Goal: Entertainment & Leisure: Consume media (video, audio)

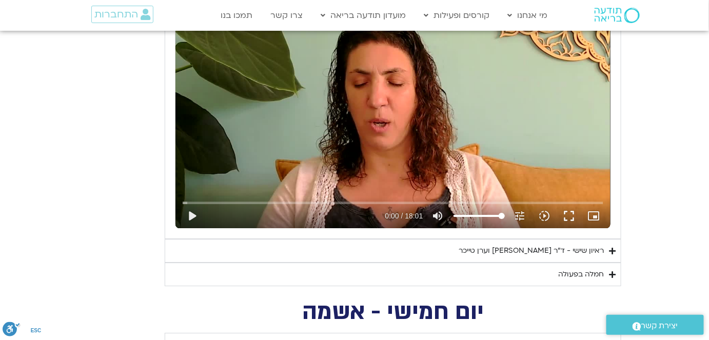
scroll to position [932, 0]
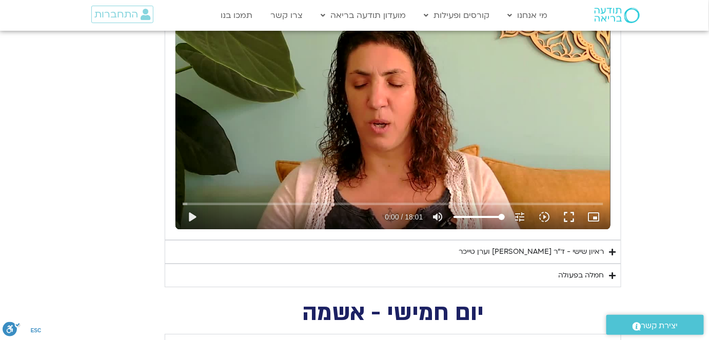
click at [548, 247] on div "ראיון שישי - ד"ר [PERSON_NAME] וערן טייכר" at bounding box center [530, 252] width 145 height 12
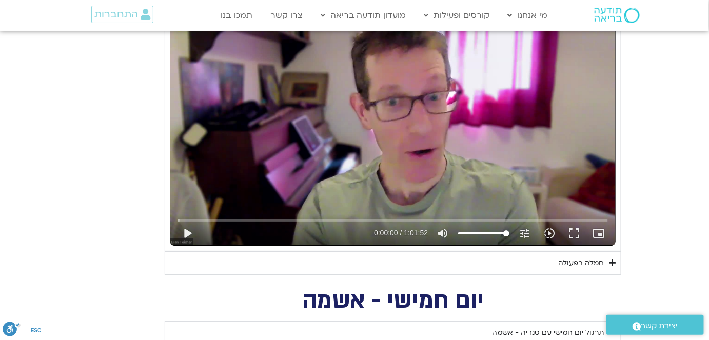
scroll to position [1212, 0]
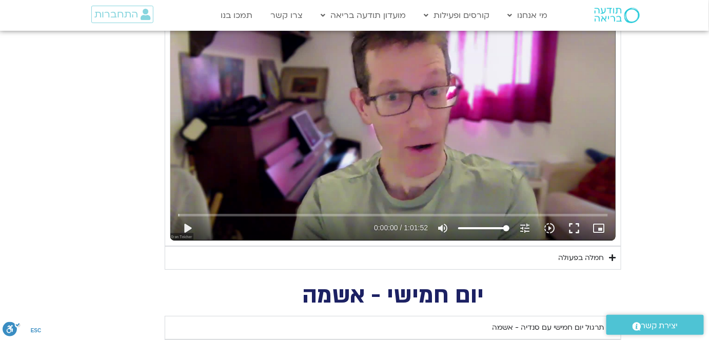
click at [437, 208] on div "Skip Ad 35:51 play_arrow 0:00:00 / 1:01:52 volume_up Mute tune Resolution Auto …" at bounding box center [393, 223] width 436 height 33
click at [185, 225] on button "play_arrow" at bounding box center [187, 228] width 25 height 25
click at [471, 212] on input "Seek" at bounding box center [393, 215] width 430 height 6
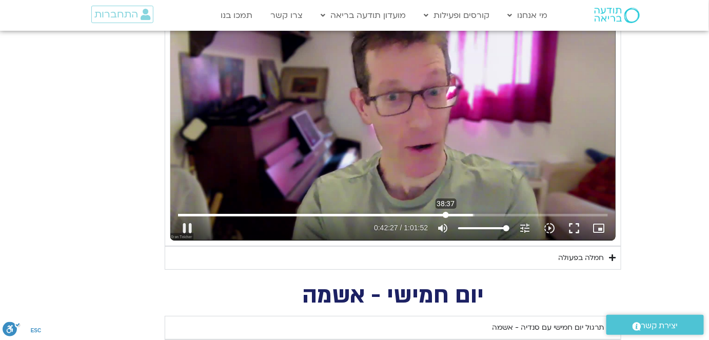
click at [446, 212] on input "Seek" at bounding box center [393, 215] width 430 height 6
click at [552, 224] on icon "slow_motion_video" at bounding box center [549, 228] width 12 height 12
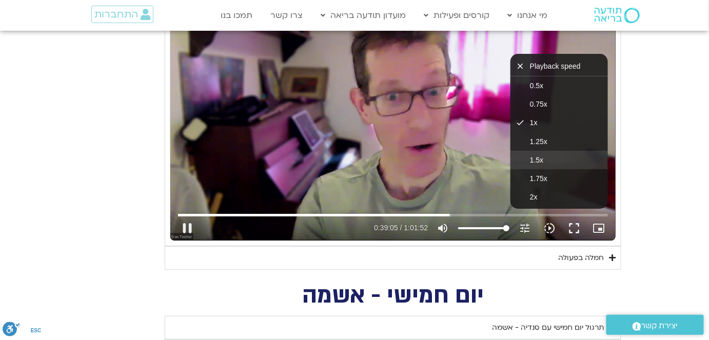
click at [542, 156] on span "1.5x" at bounding box center [536, 160] width 13 height 8
click at [576, 222] on button "fullscreen" at bounding box center [573, 228] width 25 height 25
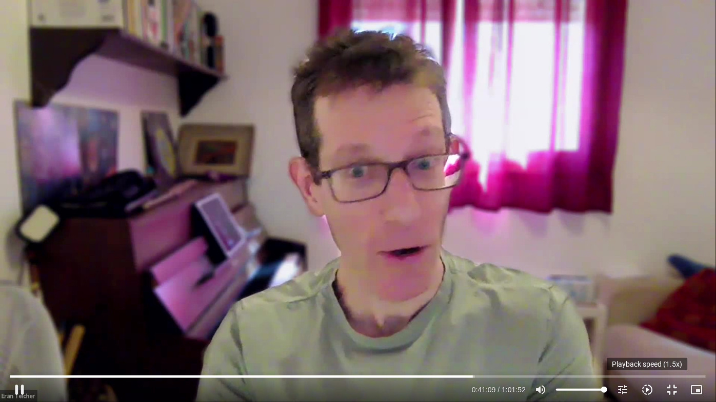
click at [647, 389] on icon "slow_motion_video" at bounding box center [647, 390] width 12 height 12
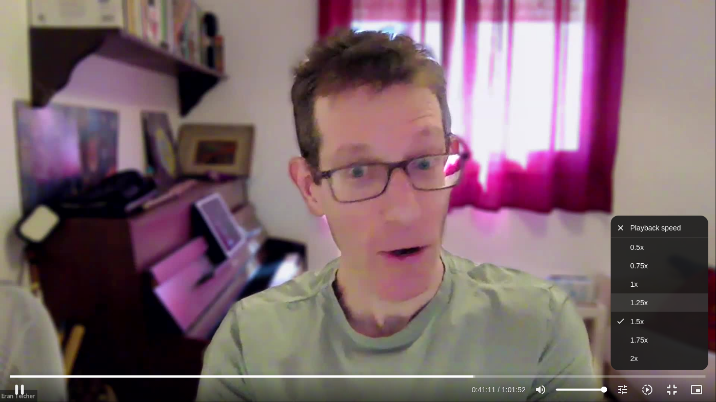
click at [634, 301] on span "1.25x" at bounding box center [638, 303] width 17 height 8
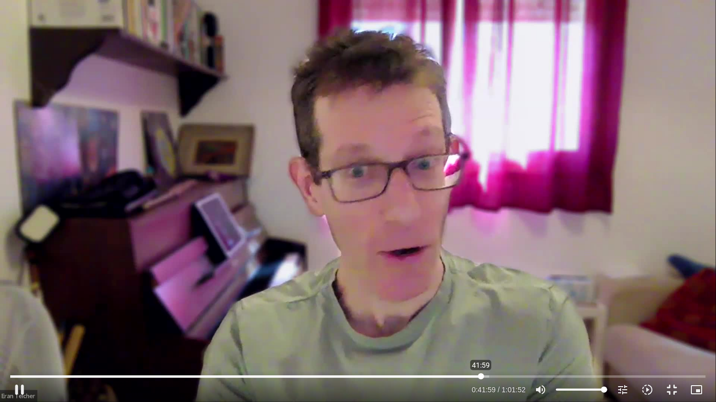
click at [481, 376] on input "Seek" at bounding box center [357, 377] width 695 height 6
click at [478, 376] on input "Seek" at bounding box center [357, 377] width 695 height 6
click at [476, 375] on input "Seek" at bounding box center [357, 377] width 695 height 6
click at [473, 377] on input "Seek" at bounding box center [357, 377] width 695 height 6
click at [476, 377] on input "Seek" at bounding box center [357, 377] width 695 height 6
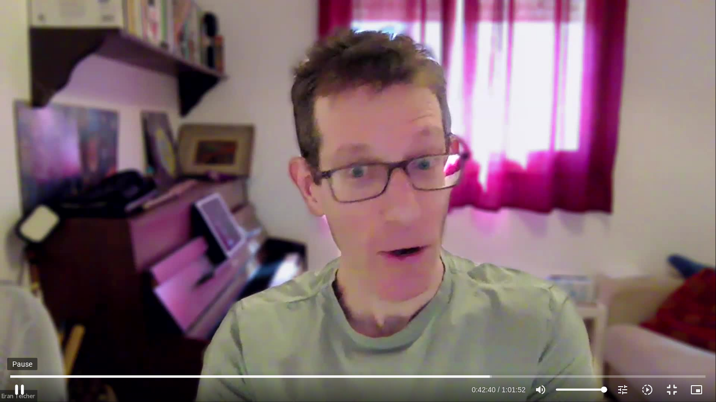
click at [23, 387] on button "pause" at bounding box center [19, 390] width 25 height 25
type input "2560.424512"
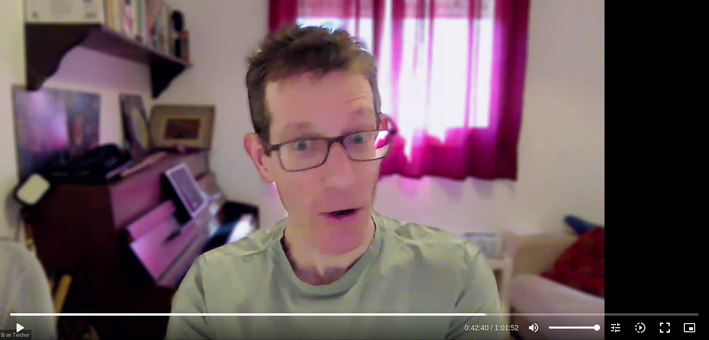
scroll to position [3542, 0]
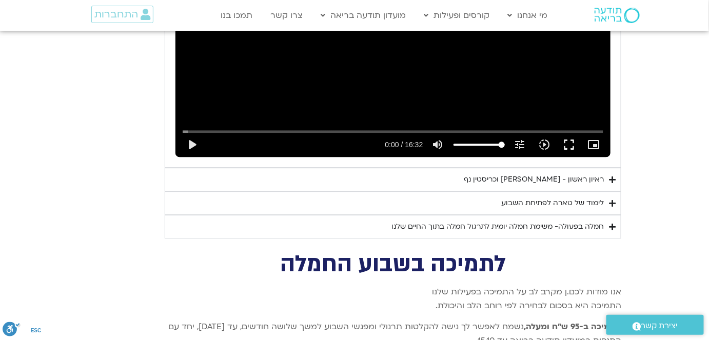
click at [517, 173] on div "ראיון ראשון - [PERSON_NAME] וכריסטין נף" at bounding box center [533, 179] width 140 height 12
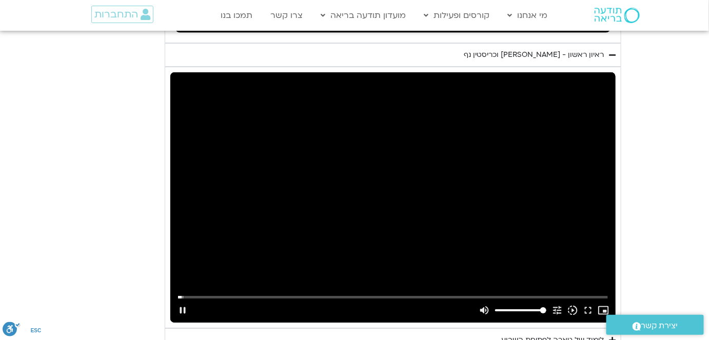
scroll to position [3682, 0]
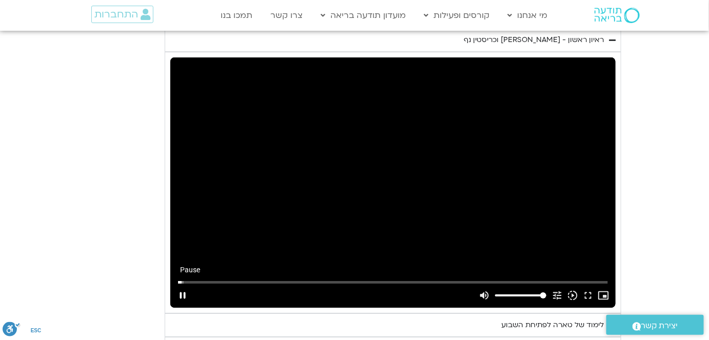
click at [182, 283] on button "pause" at bounding box center [182, 295] width 15 height 25
type input "23.500596"
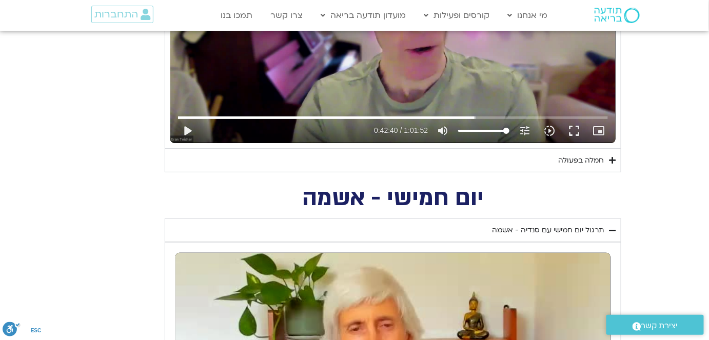
scroll to position [1258, 0]
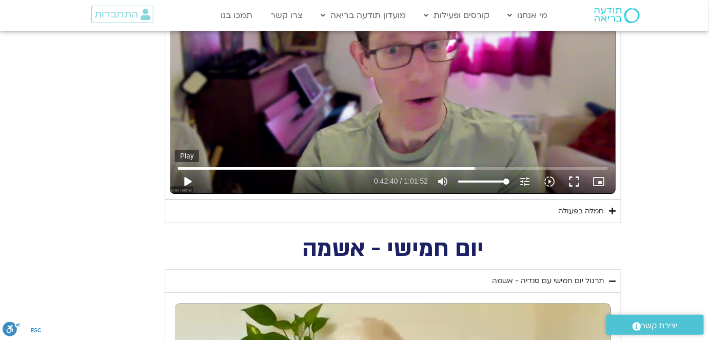
click at [187, 175] on button "play_arrow" at bounding box center [187, 181] width 25 height 25
click at [550, 178] on icon "slow_motion_video" at bounding box center [549, 181] width 12 height 12
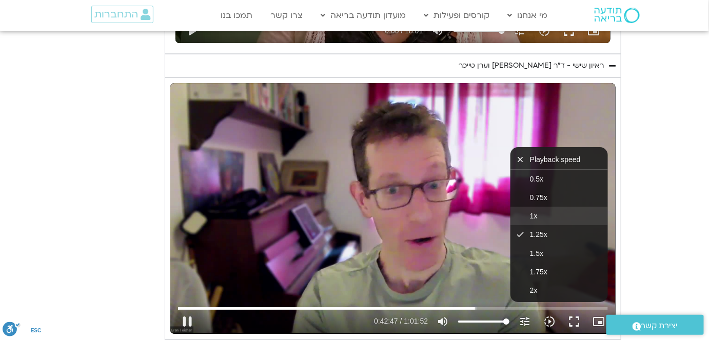
scroll to position [1165, 0]
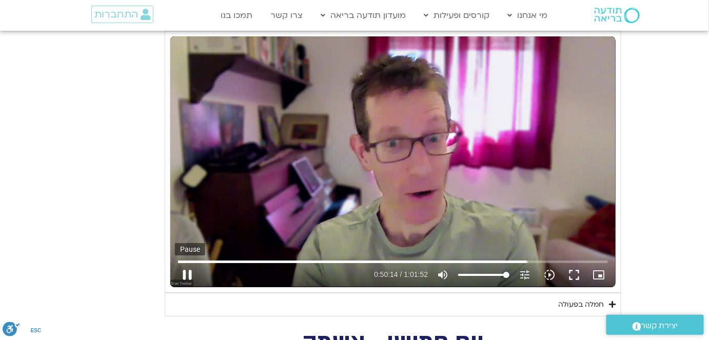
click at [184, 273] on button "pause" at bounding box center [187, 275] width 25 height 25
click at [189, 268] on button "play_arrow" at bounding box center [187, 275] width 25 height 25
click at [576, 270] on button "fullscreen" at bounding box center [573, 275] width 25 height 25
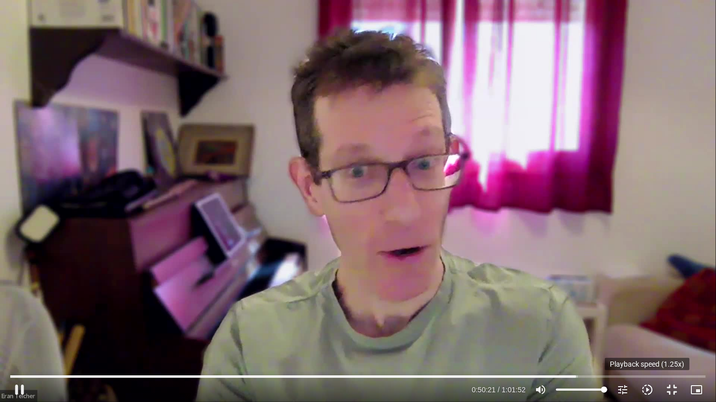
click at [645, 387] on icon "slow_motion_video" at bounding box center [647, 390] width 12 height 12
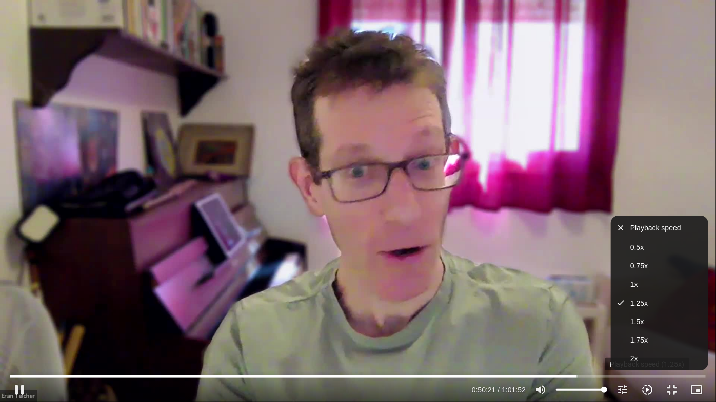
click at [645, 387] on icon "slow_motion_video" at bounding box center [647, 390] width 12 height 12
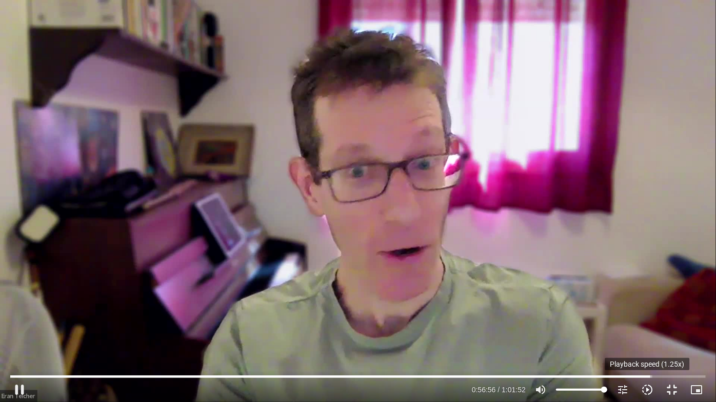
click at [648, 391] on icon "slow_motion_video" at bounding box center [647, 390] width 12 height 12
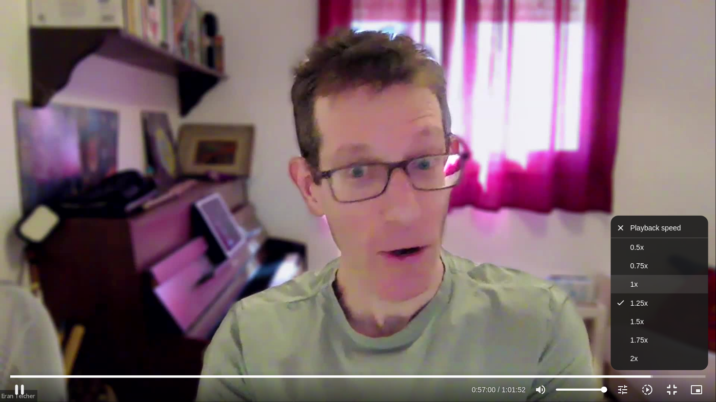
click at [637, 283] on span "1x" at bounding box center [634, 284] width 8 height 8
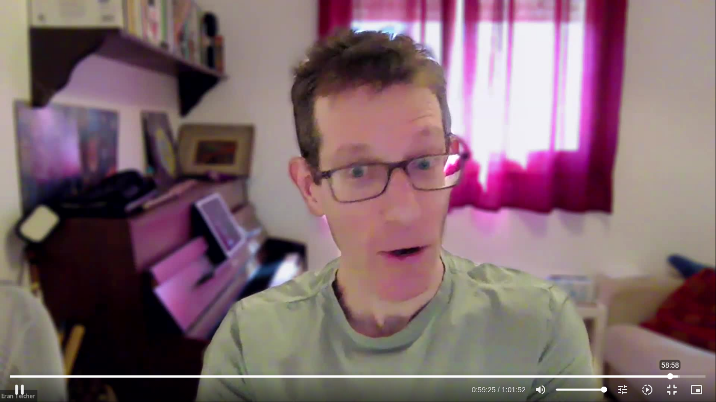
click at [670, 376] on input "Seek" at bounding box center [357, 377] width 695 height 6
click at [659, 377] on input "Seek" at bounding box center [357, 377] width 695 height 6
click at [677, 378] on input "Seek" at bounding box center [357, 377] width 695 height 6
click at [672, 378] on input "Seek" at bounding box center [357, 377] width 695 height 6
click at [666, 376] on input "Seek" at bounding box center [357, 377] width 695 height 6
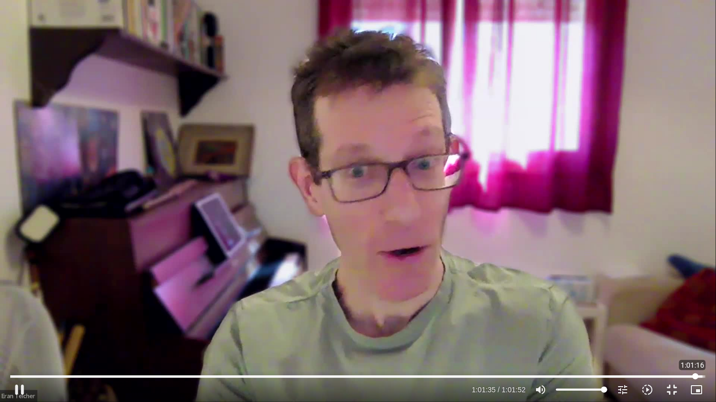
click at [695, 374] on input "Seek" at bounding box center [357, 377] width 695 height 6
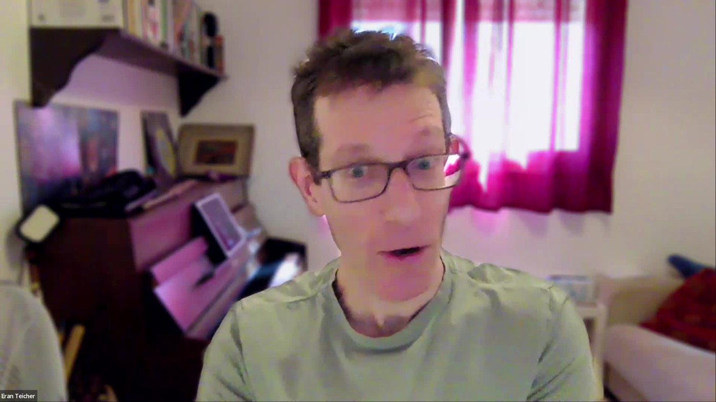
click at [676, 372] on div "Skip Ad 59:25 pause 1:01:52 / 1:01:52 volume_up Mute tune Resolution Auto 720p …" at bounding box center [357, 385] width 701 height 33
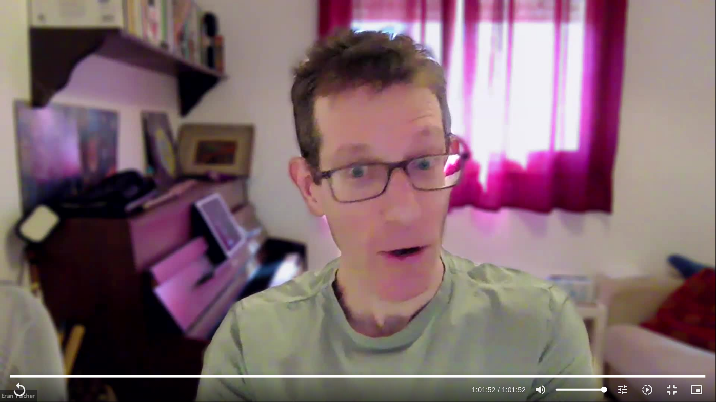
click at [679, 373] on div "Skip Ad 59:25 replay 1:01:52 / 1:01:52 volume_up Mute tune Resolution Auto 720p…" at bounding box center [357, 385] width 701 height 33
click at [679, 374] on input "Seek" at bounding box center [357, 377] width 695 height 6
click at [24, 387] on button "play_arrow" at bounding box center [19, 390] width 25 height 25
click at [682, 376] on input "Seek" at bounding box center [357, 377] width 695 height 6
click at [686, 376] on input "Seek" at bounding box center [357, 377] width 695 height 6
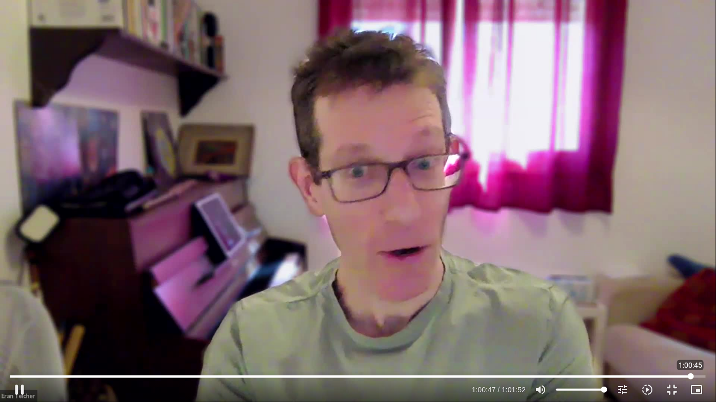
click at [690, 376] on input "Seek" at bounding box center [357, 377] width 695 height 6
click at [690, 374] on input "Seek" at bounding box center [357, 377] width 695 height 6
click at [690, 375] on input "Seek" at bounding box center [357, 377] width 695 height 6
click at [689, 377] on input "Seek" at bounding box center [357, 377] width 695 height 6
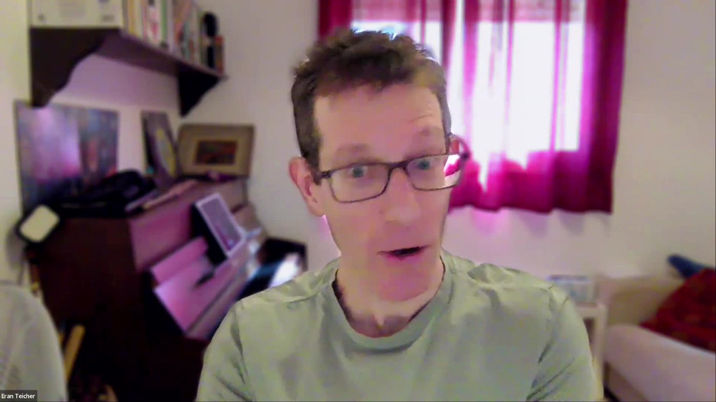
click at [23, 389] on button "pause" at bounding box center [19, 390] width 25 height 25
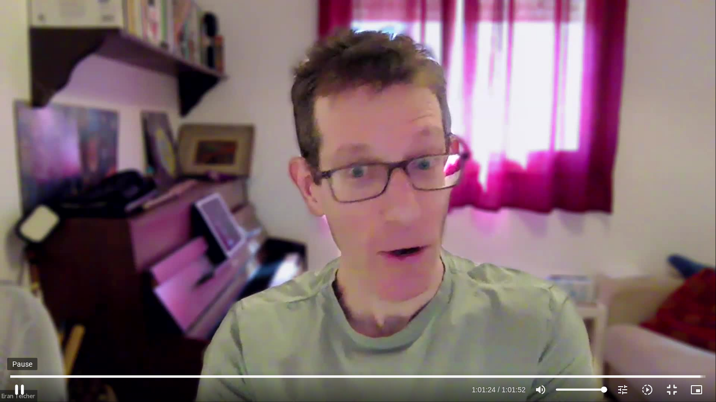
click at [19, 387] on button "pause" at bounding box center [19, 390] width 25 height 25
type input "3684.907625"
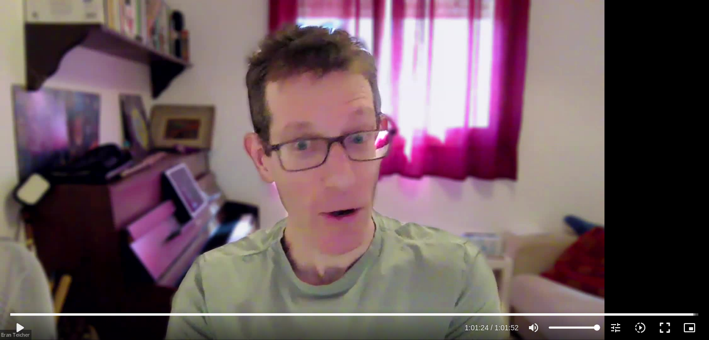
scroll to position [1212, 0]
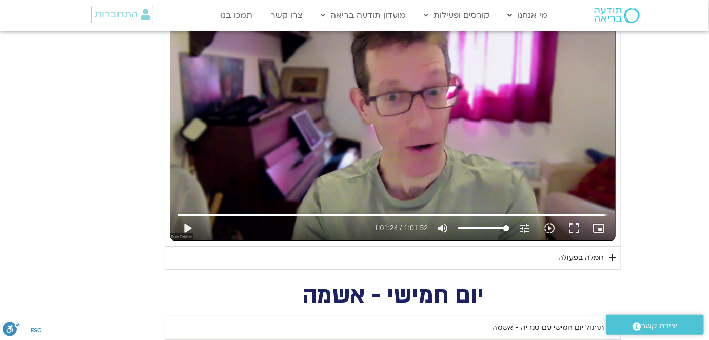
click at [578, 255] on div "חמלה בפעולה" at bounding box center [581, 258] width 46 height 12
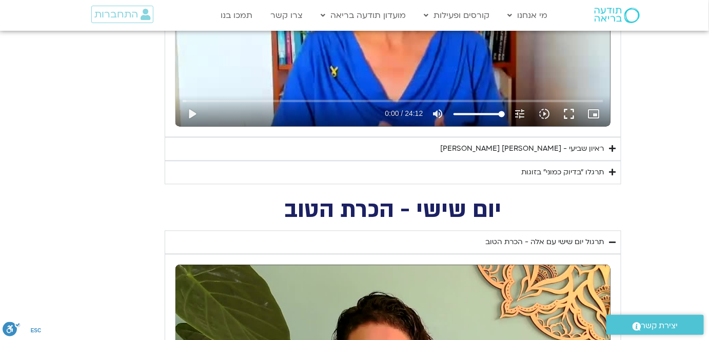
scroll to position [606, 0]
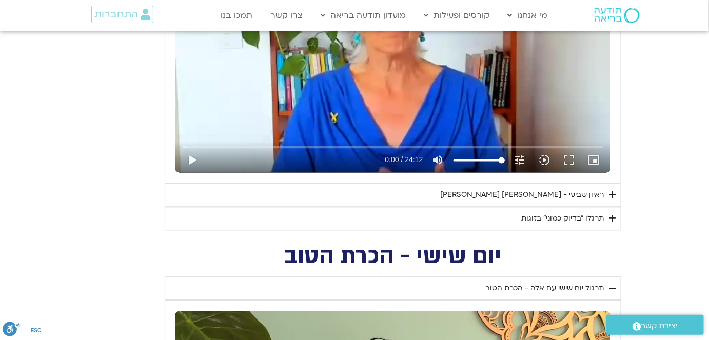
click at [547, 215] on div "תרגלו ״בדיוק כמוני״ בזוגות" at bounding box center [562, 219] width 83 height 12
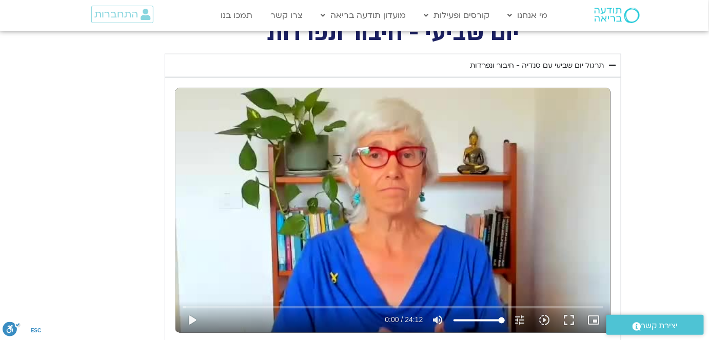
scroll to position [326, 0]
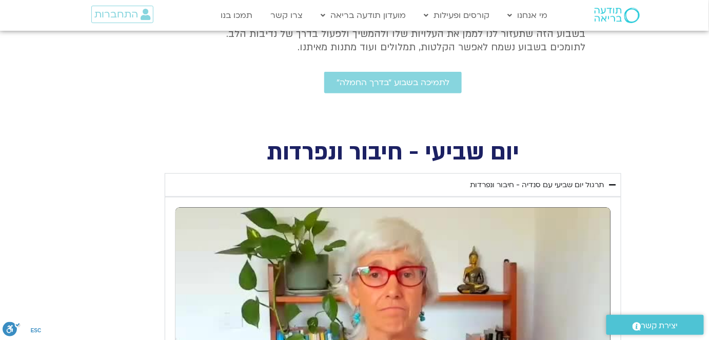
click at [577, 183] on div "תרגול יום שביעי עם סנדיה - חיבור ונפרדות" at bounding box center [537, 185] width 134 height 12
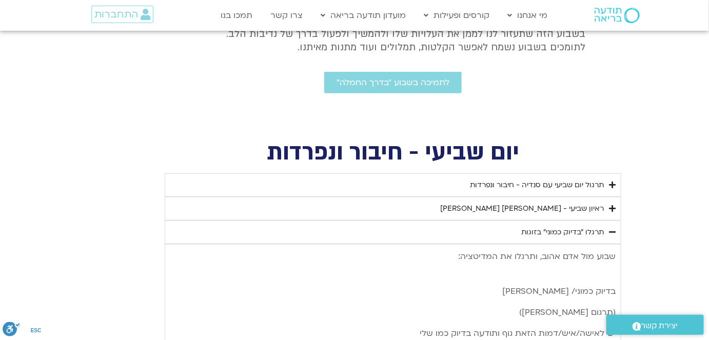
click at [552, 230] on div "תרגלו ״בדיוק כמוני״ בזוגות" at bounding box center [562, 232] width 83 height 12
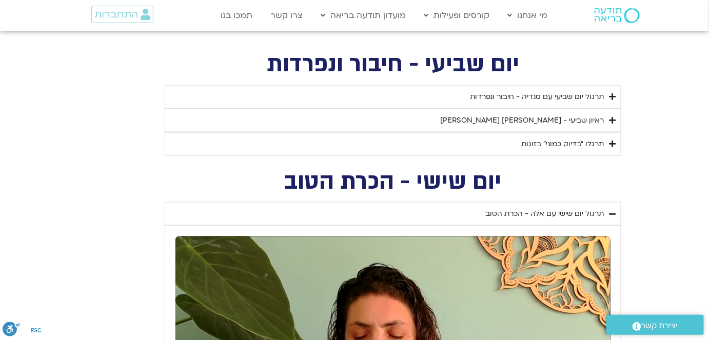
scroll to position [419, 0]
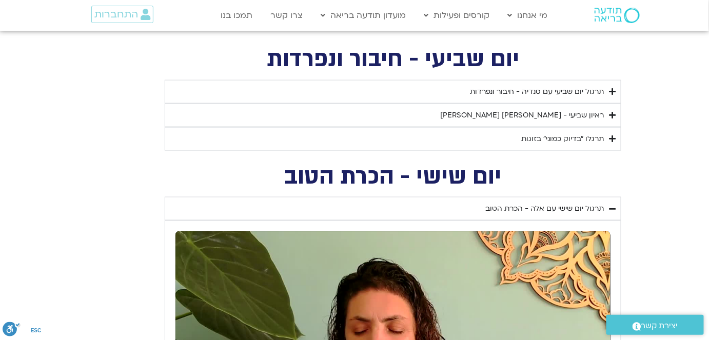
click at [564, 135] on div "תרגלו ״בדיוק כמוני״ בזוגות" at bounding box center [562, 139] width 83 height 12
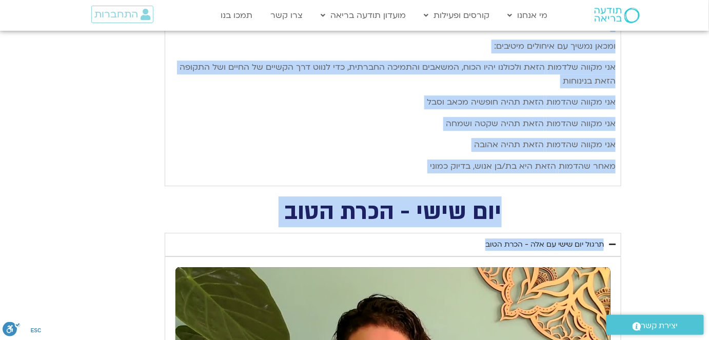
scroll to position [1050, 0]
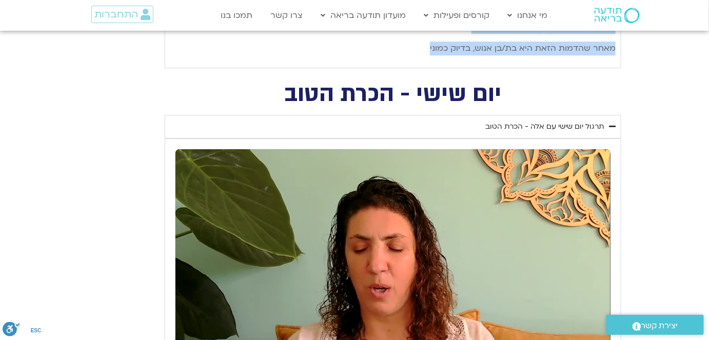
drag, startPoint x: 614, startPoint y: 157, endPoint x: 414, endPoint y: 50, distance: 227.1
copy div "lore ips dol sita, consec ad elitsedd: eiusm tempo/ inc utl (etdol magn aliq) e…"
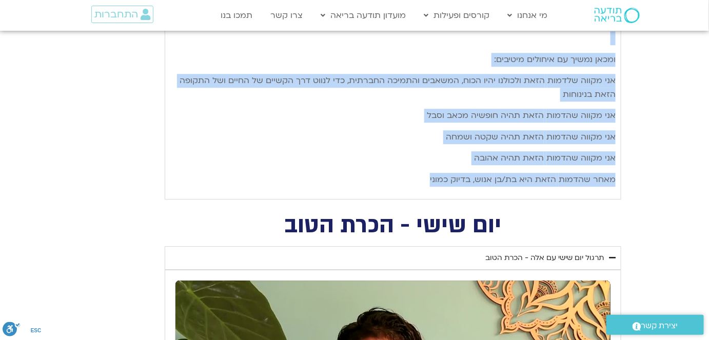
scroll to position [863, 0]
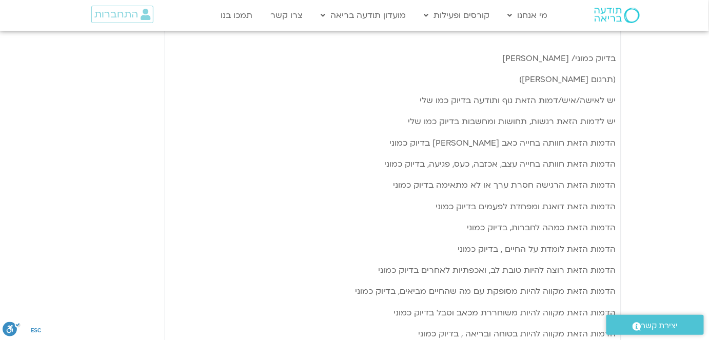
scroll to position [444, 0]
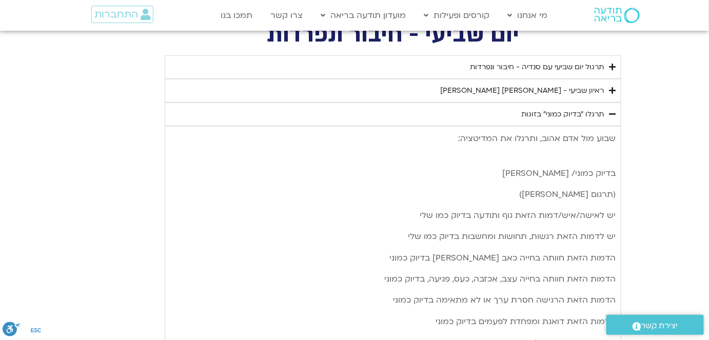
click at [554, 88] on div "ראיון שביעי - [PERSON_NAME] [PERSON_NAME]" at bounding box center [522, 91] width 164 height 12
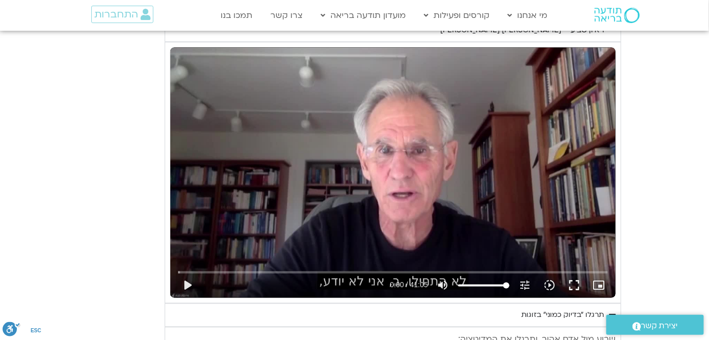
scroll to position [583, 0]
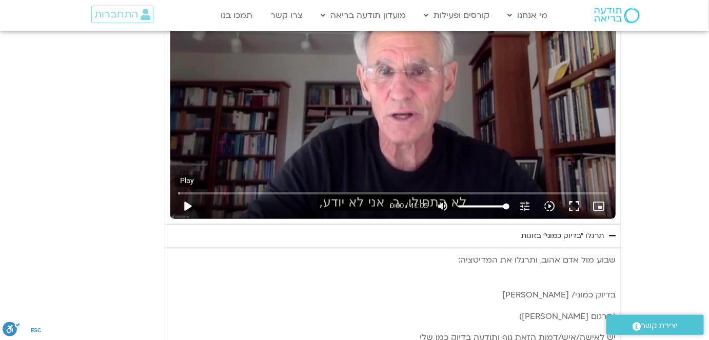
click at [188, 205] on button "play_arrow" at bounding box center [187, 206] width 25 height 25
click at [578, 207] on button "fullscreen" at bounding box center [573, 206] width 25 height 25
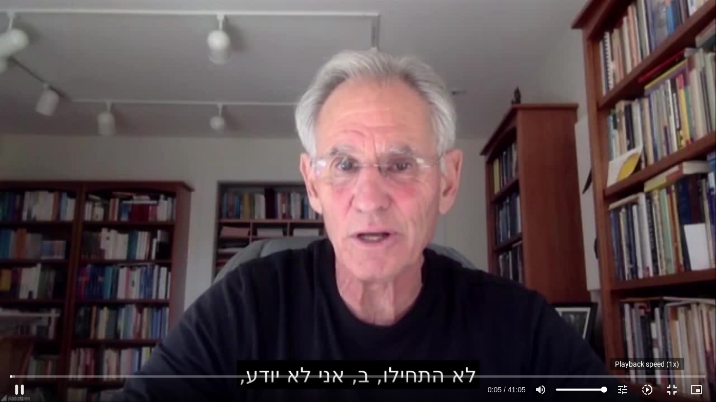
click at [647, 388] on icon "slow_motion_video" at bounding box center [647, 390] width 12 height 12
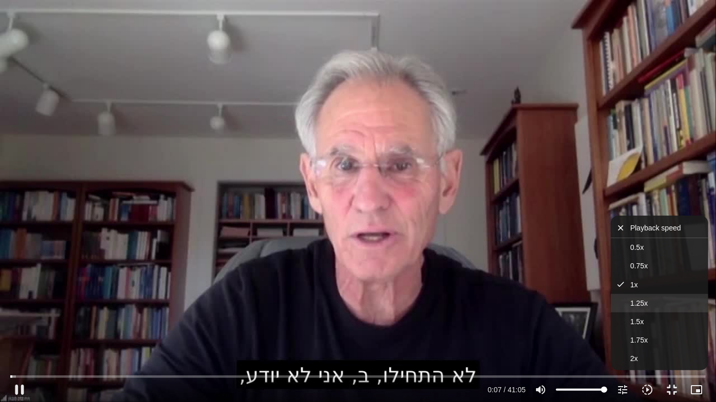
click at [639, 299] on span "1.25x" at bounding box center [638, 303] width 17 height 8
click at [22, 389] on button "pause" at bounding box center [19, 390] width 25 height 25
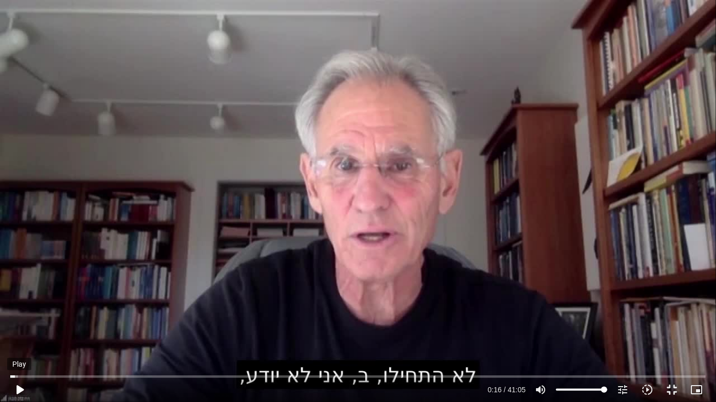
click at [21, 386] on button "play_arrow" at bounding box center [19, 390] width 25 height 25
click at [11, 374] on input "Seek" at bounding box center [357, 377] width 695 height 6
click at [22, 377] on input "Seek" at bounding box center [357, 377] width 695 height 6
click at [21, 377] on input "Seek" at bounding box center [357, 377] width 695 height 6
click at [19, 377] on input "Seek" at bounding box center [357, 377] width 695 height 6
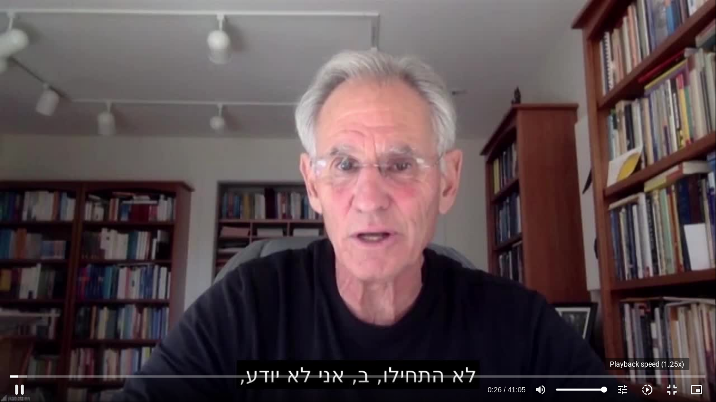
click at [647, 389] on icon "slow_motion_video" at bounding box center [647, 390] width 12 height 12
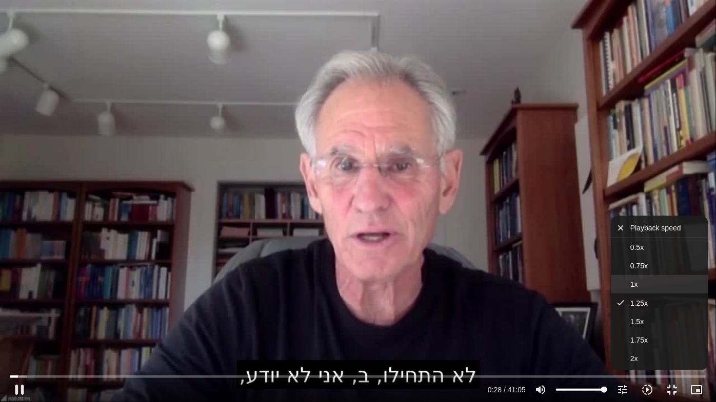
click at [630, 283] on span "1x" at bounding box center [634, 284] width 8 height 8
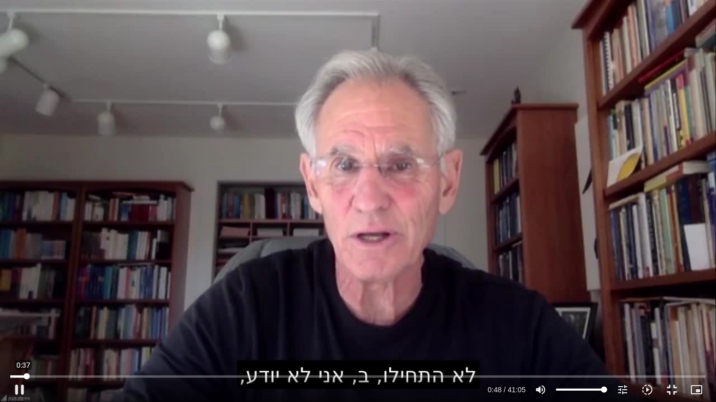
click at [24, 377] on input "Seek" at bounding box center [357, 377] width 695 height 6
click at [22, 376] on input "Seek" at bounding box center [357, 377] width 695 height 6
click at [46, 376] on input "Seek" at bounding box center [357, 377] width 695 height 6
click at [23, 391] on button "pause" at bounding box center [19, 390] width 25 height 25
click at [22, 389] on button "play_arrow" at bounding box center [19, 390] width 25 height 25
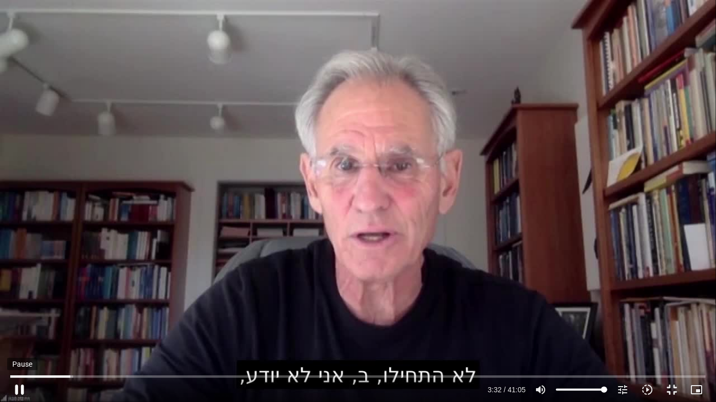
click at [22, 386] on button "pause" at bounding box center [19, 390] width 25 height 25
click at [67, 376] on input "Seek" at bounding box center [357, 377] width 695 height 6
click at [21, 390] on button "play_arrow" at bounding box center [19, 390] width 25 height 25
click at [18, 389] on button "pause" at bounding box center [19, 390] width 25 height 25
click at [24, 387] on button "play_arrow" at bounding box center [19, 390] width 25 height 25
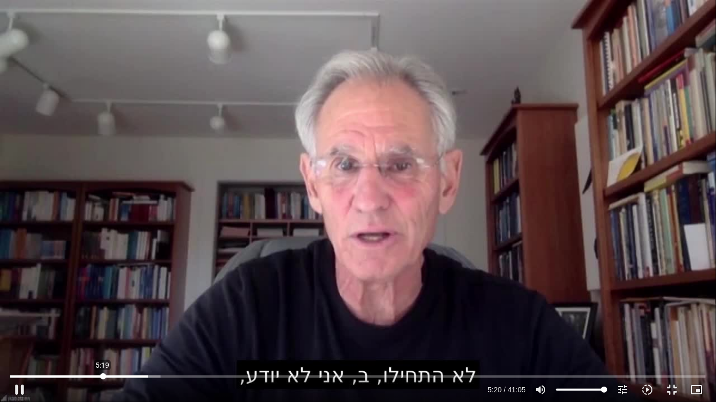
click at [103, 375] on input "Seek" at bounding box center [357, 377] width 695 height 6
click at [58, 373] on div "Skip Ad 3:00 pause 5:21 / 41:05 volume_up Mute tune Resolution Auto 720p slow_m…" at bounding box center [357, 385] width 701 height 33
click at [54, 374] on input "Seek" at bounding box center [357, 377] width 695 height 6
click at [41, 374] on input "Seek" at bounding box center [357, 377] width 695 height 6
click at [109, 375] on input "Seek" at bounding box center [357, 377] width 695 height 6
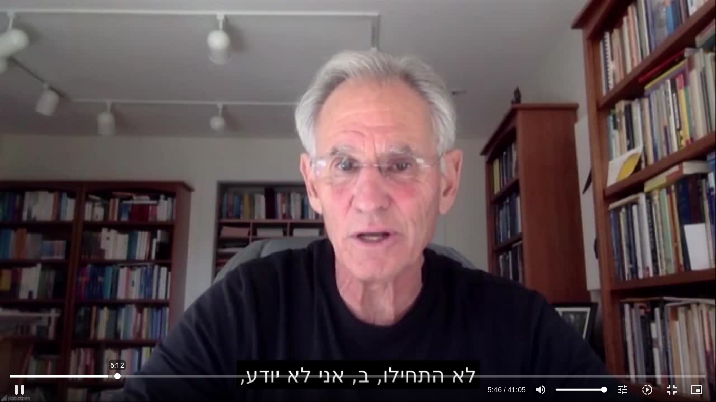
click at [117, 377] on input "Seek" at bounding box center [357, 377] width 695 height 6
click at [19, 388] on button "pause" at bounding box center [19, 390] width 25 height 25
click at [22, 391] on button "play_arrow" at bounding box center [19, 390] width 25 height 25
click at [23, 390] on button "pause" at bounding box center [19, 390] width 25 height 25
click at [23, 388] on button "play_arrow" at bounding box center [19, 390] width 25 height 25
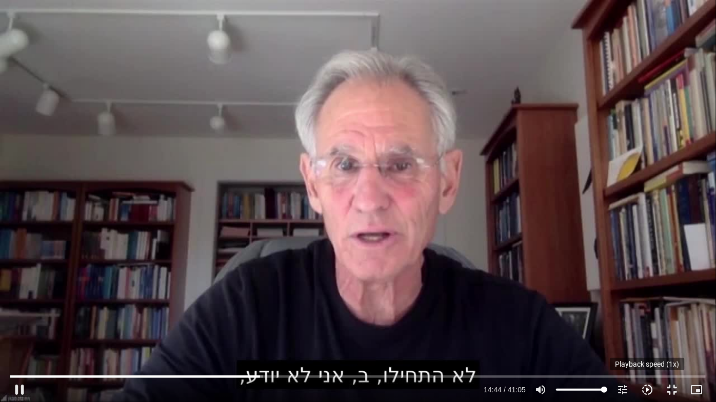
click at [648, 389] on icon "slow_motion_video" at bounding box center [647, 390] width 12 height 12
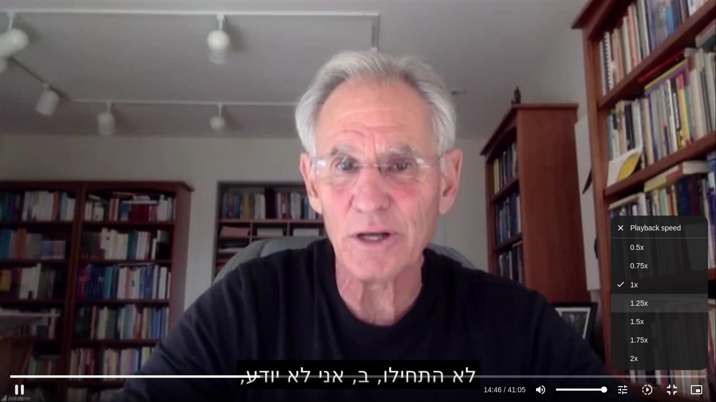
click at [647, 300] on span "1.25x" at bounding box center [638, 303] width 17 height 8
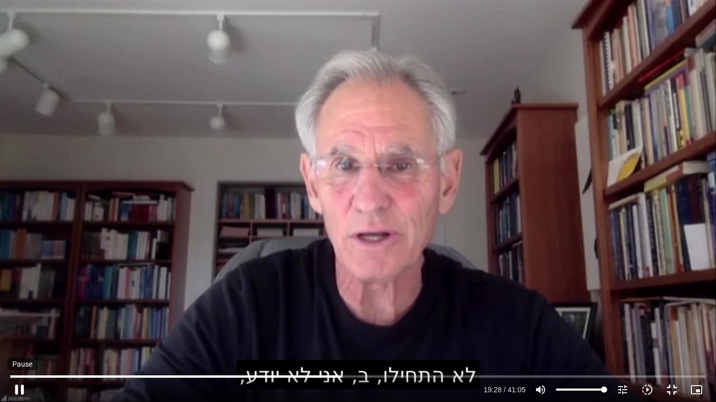
click at [18, 386] on button "pause" at bounding box center [19, 390] width 25 height 25
click at [22, 388] on button "play_arrow" at bounding box center [19, 390] width 25 height 25
click at [355, 375] on input "Seek" at bounding box center [357, 377] width 695 height 6
click at [346, 375] on input "Seek" at bounding box center [357, 377] width 695 height 6
click at [342, 374] on input "Seek" at bounding box center [357, 377] width 695 height 6
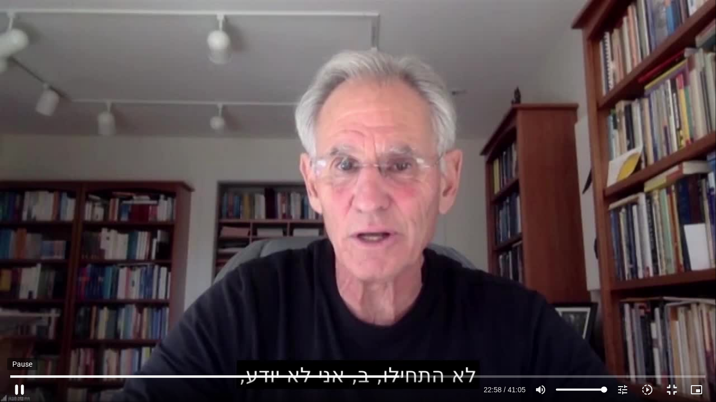
click at [23, 390] on button "pause" at bounding box center [19, 390] width 25 height 25
click at [17, 387] on button "play_arrow" at bounding box center [19, 390] width 25 height 25
click at [397, 377] on input "Seek" at bounding box center [357, 377] width 695 height 6
click at [393, 376] on input "Seek" at bounding box center [357, 377] width 695 height 6
click at [425, 375] on input "Seek" at bounding box center [357, 377] width 695 height 6
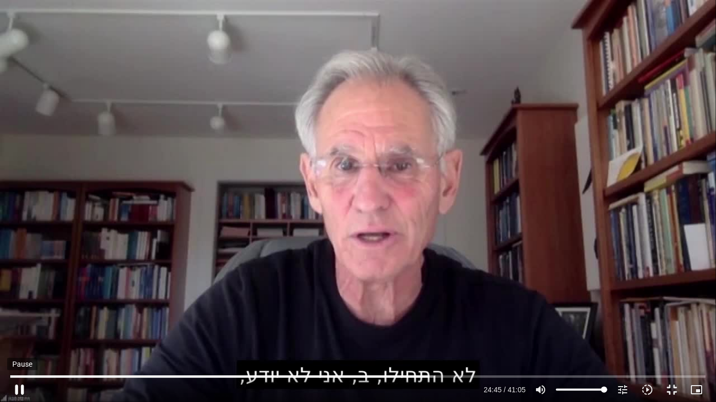
click at [21, 388] on button "pause" at bounding box center [19, 390] width 25 height 25
click at [21, 388] on button "play_arrow" at bounding box center [19, 390] width 25 height 25
click at [20, 387] on button "pause" at bounding box center [19, 390] width 25 height 25
click at [20, 387] on button "play_arrow" at bounding box center [19, 390] width 25 height 25
click at [19, 387] on button "pause" at bounding box center [19, 390] width 25 height 25
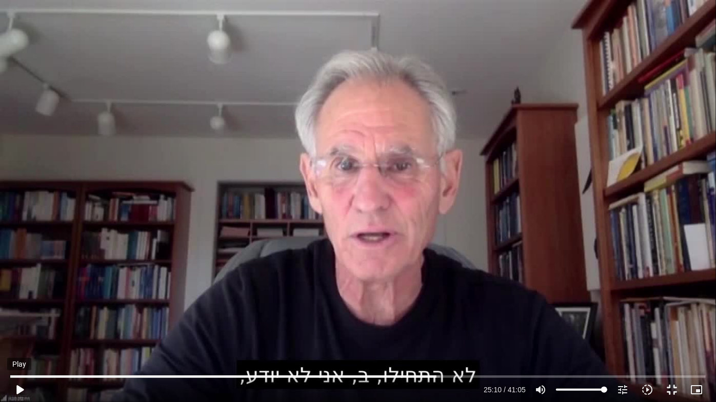
click at [19, 387] on button "play_arrow" at bounding box center [19, 390] width 25 height 25
click at [637, 377] on input "Seek" at bounding box center [357, 377] width 695 height 6
click at [633, 377] on input "Seek" at bounding box center [357, 377] width 695 height 6
click at [20, 375] on input "Seek" at bounding box center [357, 377] width 695 height 6
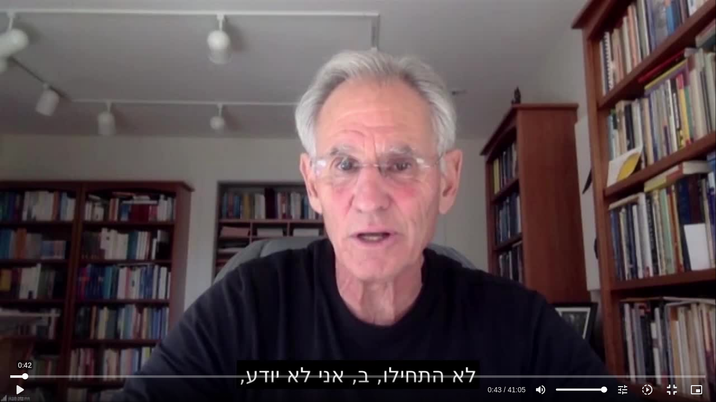
click at [25, 375] on input "Seek" at bounding box center [357, 377] width 695 height 6
click at [19, 384] on button "play_arrow" at bounding box center [19, 390] width 25 height 25
click at [17, 374] on input "Seek" at bounding box center [357, 377] width 695 height 6
click at [27, 375] on input "Seek" at bounding box center [357, 377] width 695 height 6
click at [23, 375] on input "Seek" at bounding box center [357, 377] width 695 height 6
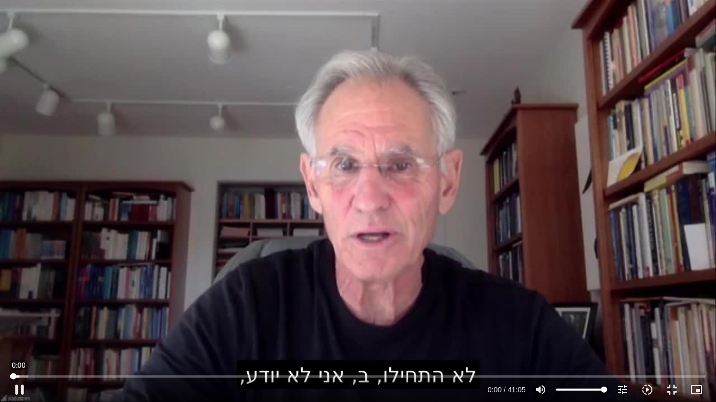
click at [12, 375] on input "Seek" at bounding box center [357, 377] width 695 height 6
click at [20, 390] on button "pause" at bounding box center [19, 390] width 25 height 25
click at [23, 391] on button "pause" at bounding box center [19, 390] width 25 height 25
type input "67.264"
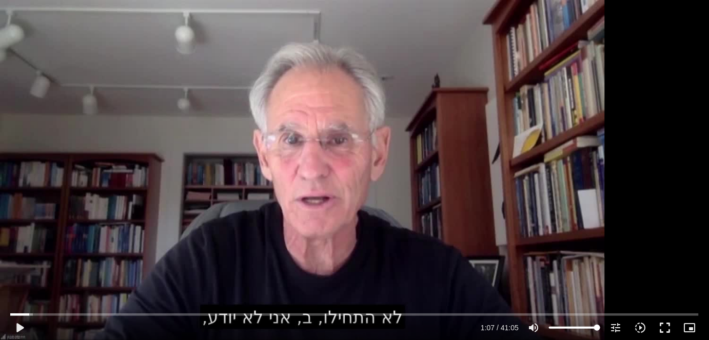
scroll to position [3660, 0]
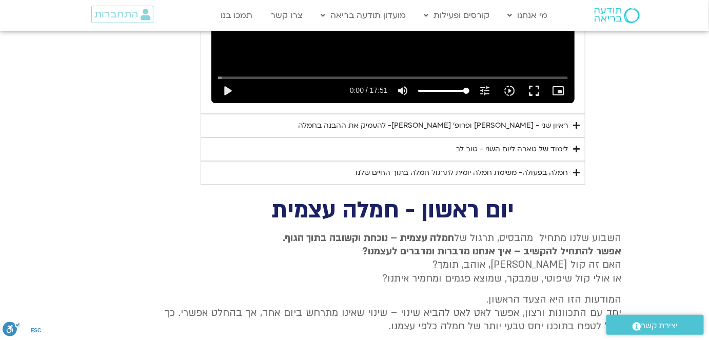
click at [492, 119] on div "ראיון שני - [PERSON_NAME] ופרופ׳ [PERSON_NAME]- להעמיק את ההבנה בחמלה" at bounding box center [433, 125] width 270 height 12
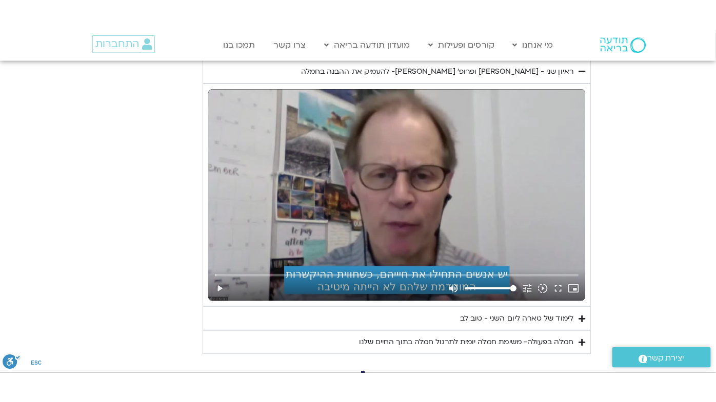
scroll to position [3753, 0]
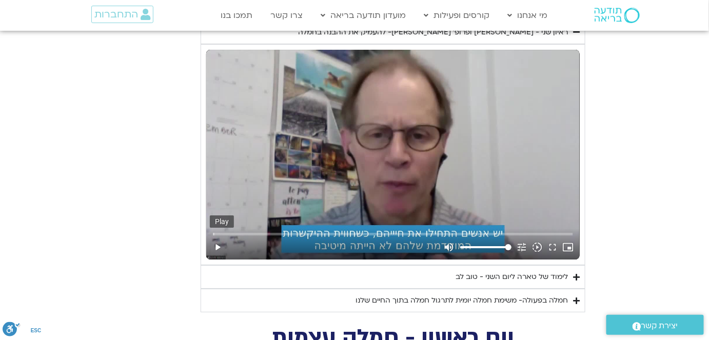
click at [219, 235] on button "play_arrow" at bounding box center [217, 247] width 15 height 25
click at [553, 235] on button "fullscreen" at bounding box center [552, 247] width 15 height 25
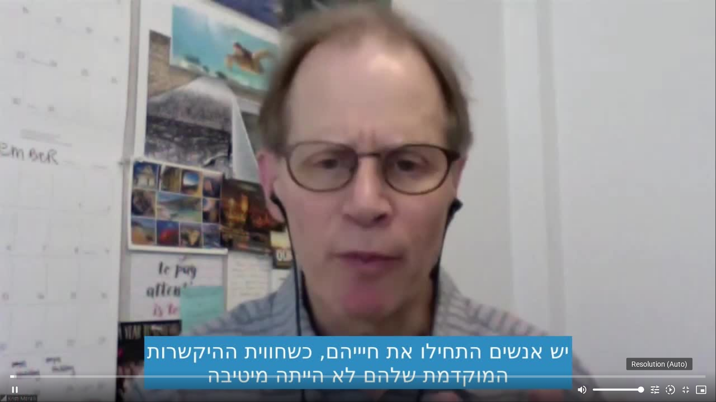
click at [652, 386] on icon "tune" at bounding box center [654, 390] width 11 height 11
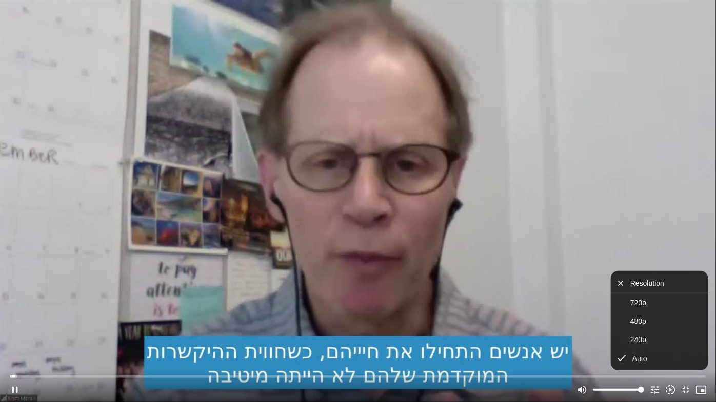
click at [670, 389] on icon "slow_motion_video" at bounding box center [669, 390] width 11 height 11
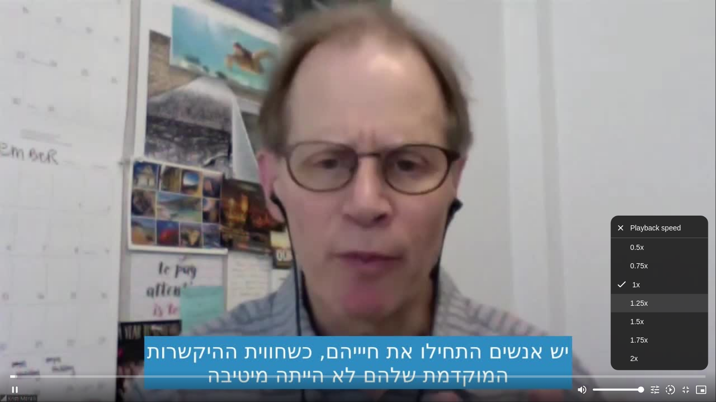
click at [636, 303] on span "1.25x" at bounding box center [638, 303] width 17 height 8
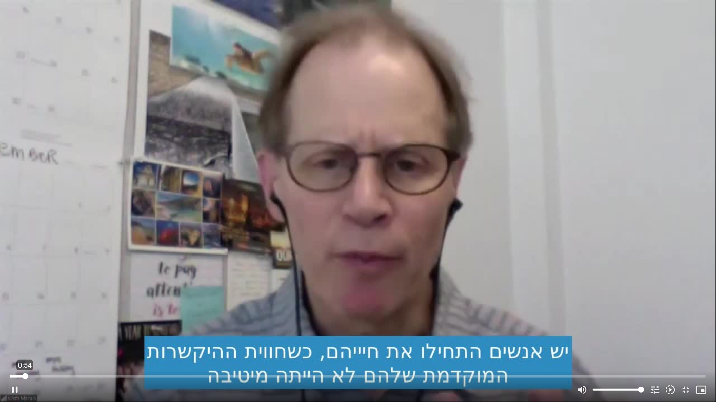
click at [25, 375] on input "Seek" at bounding box center [357, 377] width 695 height 6
click at [16, 390] on button "pause" at bounding box center [14, 390] width 15 height 25
click at [16, 390] on button "play_arrow" at bounding box center [14, 390] width 15 height 25
click at [77, 375] on input "Seek" at bounding box center [357, 377] width 695 height 6
click at [72, 375] on input "Seek" at bounding box center [357, 377] width 695 height 6
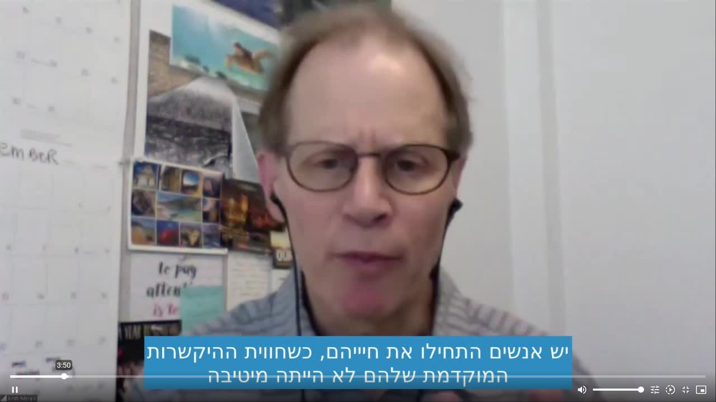
click at [64, 374] on input "Seek" at bounding box center [357, 377] width 695 height 6
type input "549.392649"
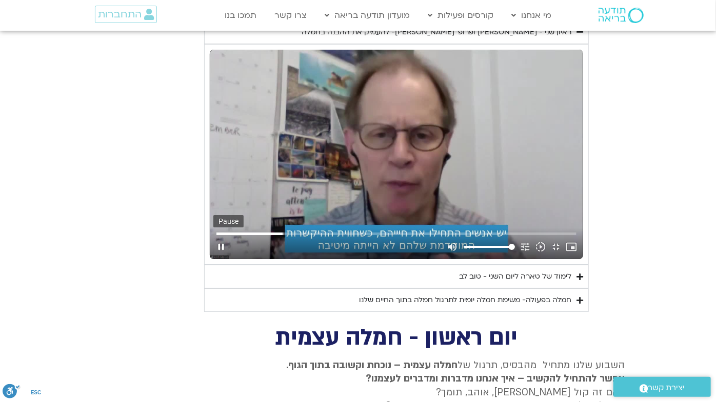
click at [213, 259] on button "pause" at bounding box center [220, 247] width 15 height 25
click at [213, 259] on button "play_arrow" at bounding box center [220, 247] width 15 height 25
click at [213, 259] on button "pause" at bounding box center [220, 247] width 15 height 25
click at [216, 237] on input "Seek" at bounding box center [395, 234] width 359 height 6
click at [213, 259] on button "play_arrow" at bounding box center [220, 247] width 15 height 25
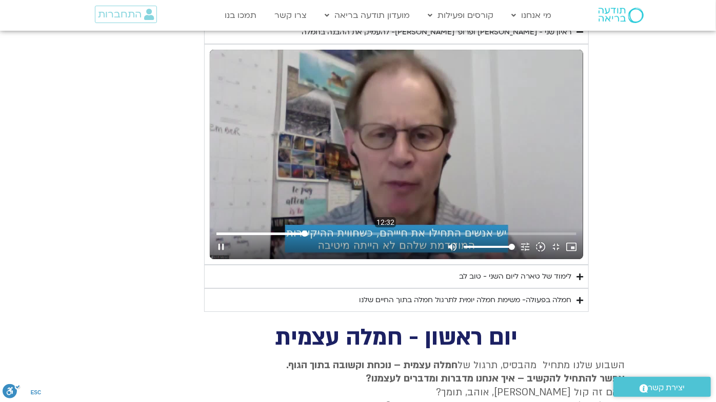
click at [216, 237] on input "Seek" at bounding box center [395, 234] width 359 height 6
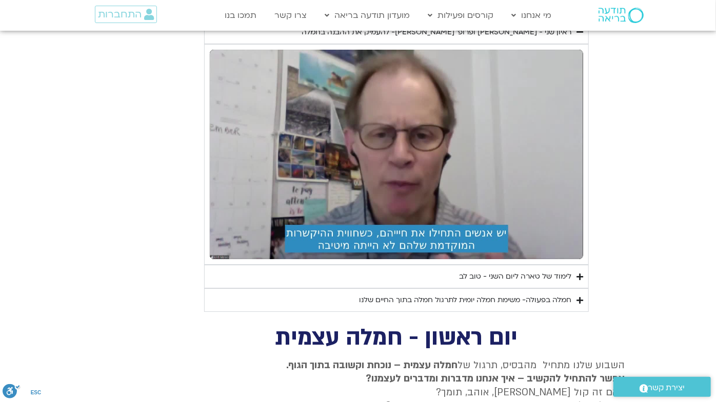
click at [213, 259] on button "pause" at bounding box center [220, 247] width 15 height 25
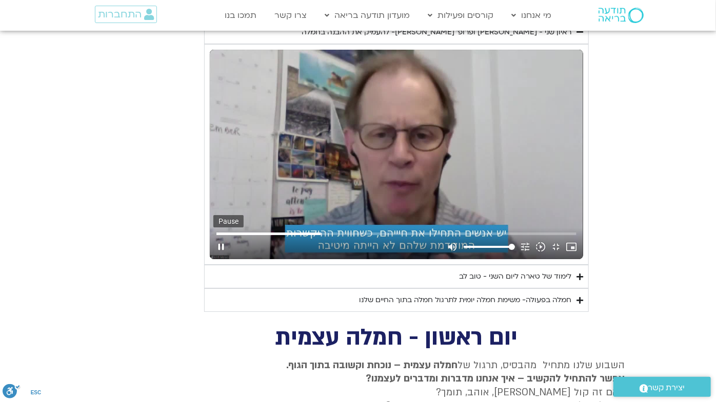
click at [213, 259] on button "pause" at bounding box center [220, 247] width 15 height 25
type input "906.408451"
